Goal: Browse casually: Explore the website without a specific task or goal

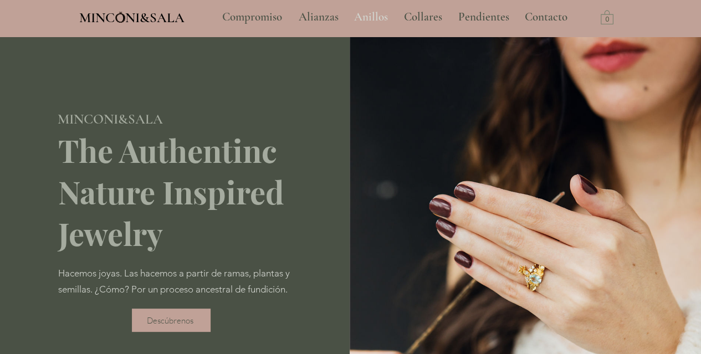
type input "**********"
select select "**********"
click at [376, 16] on p "Anillos" at bounding box center [371, 17] width 45 height 28
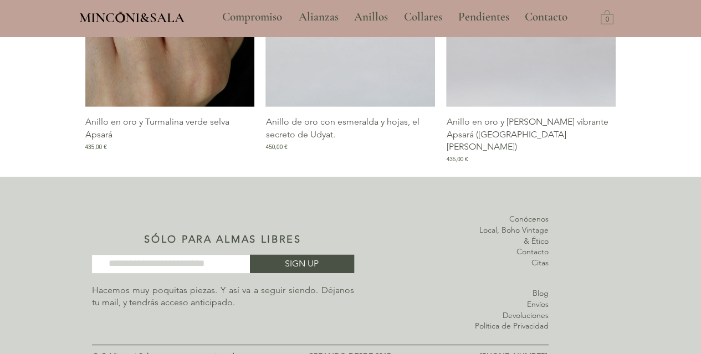
scroll to position [1557, 0]
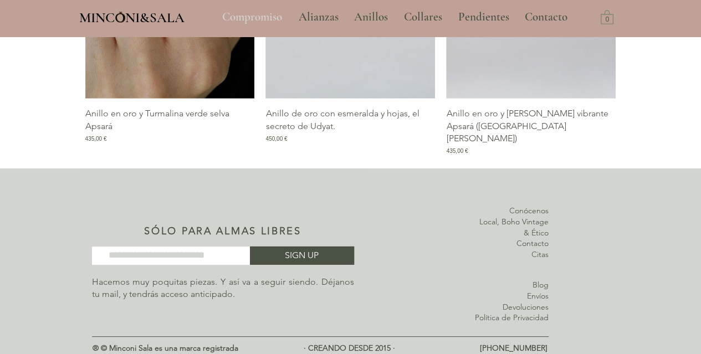
click at [275, 13] on p "Compromiso" at bounding box center [252, 17] width 71 height 28
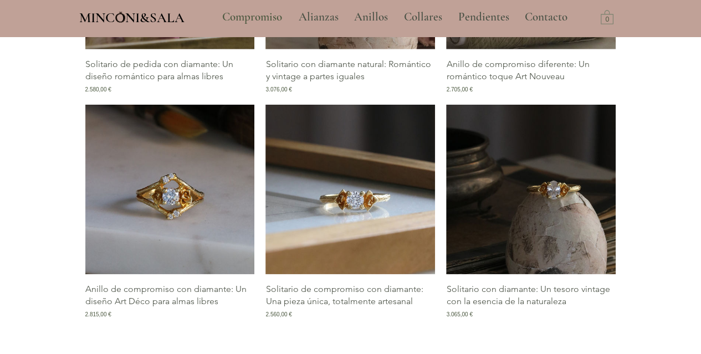
scroll to position [1654, 0]
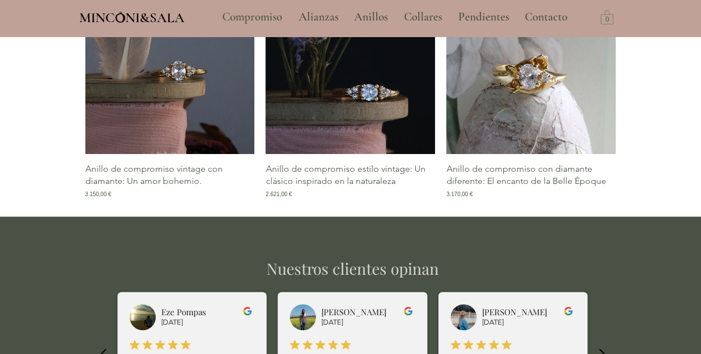
scroll to position [2205, 0]
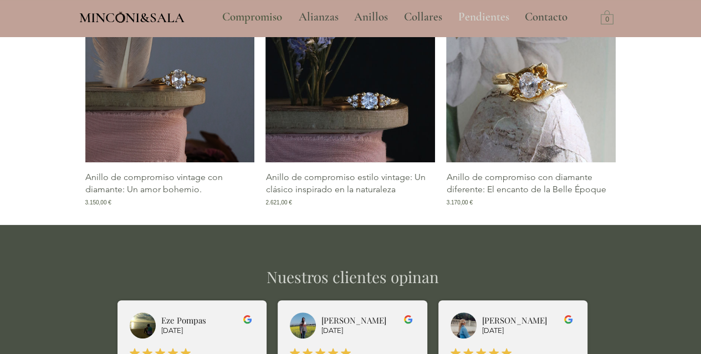
click at [483, 21] on p "Pendientes" at bounding box center [484, 17] width 62 height 28
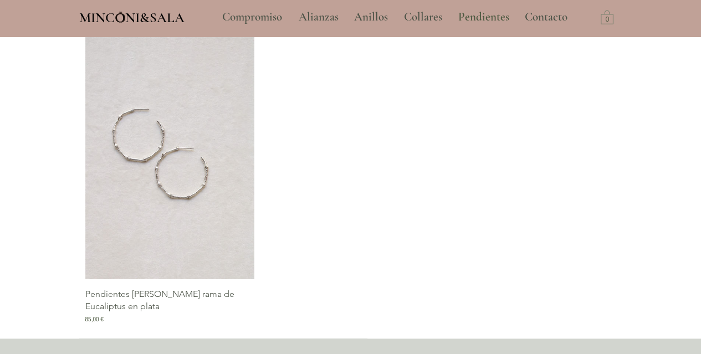
scroll to position [1701, 0]
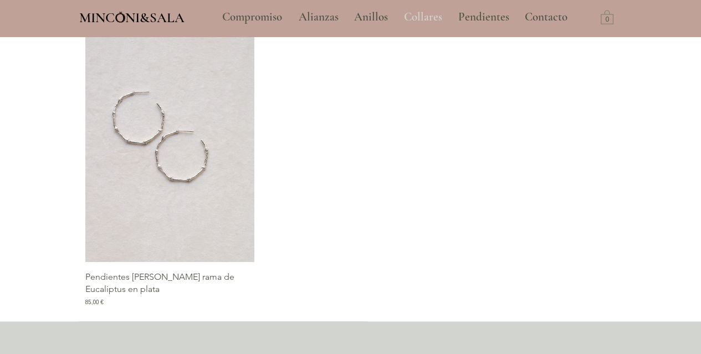
click at [418, 17] on p "Collares" at bounding box center [422, 17] width 49 height 28
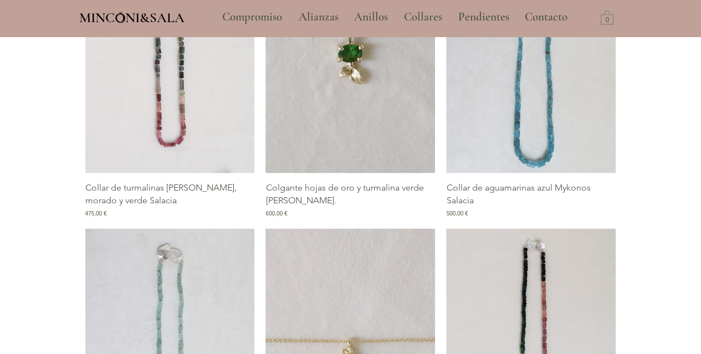
scroll to position [846, 0]
